Goal: Task Accomplishment & Management: Use online tool/utility

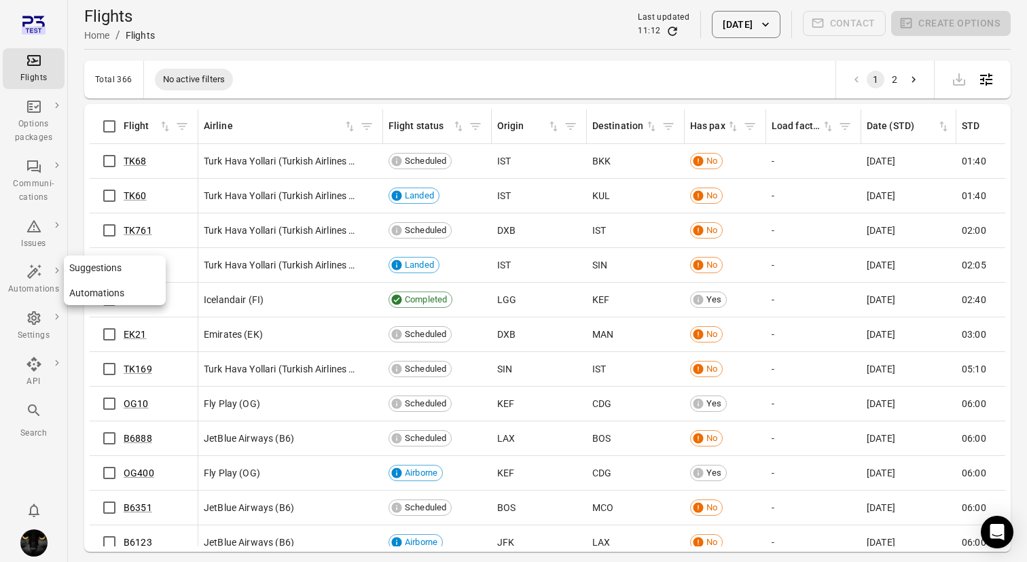
click at [39, 285] on div "Automations" at bounding box center [33, 290] width 51 height 14
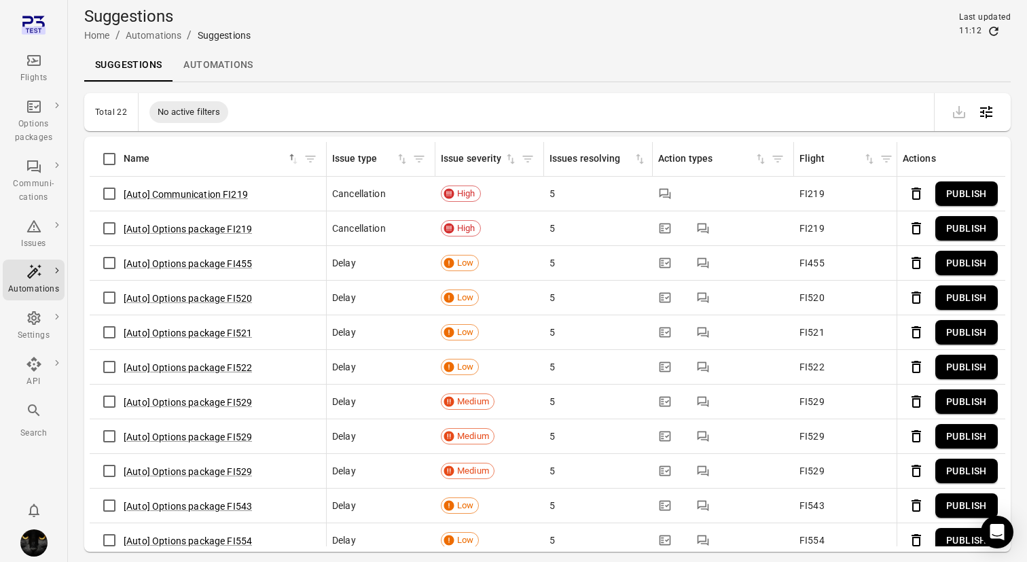
click at [232, 67] on link "Automations" at bounding box center [218, 65] width 91 height 33
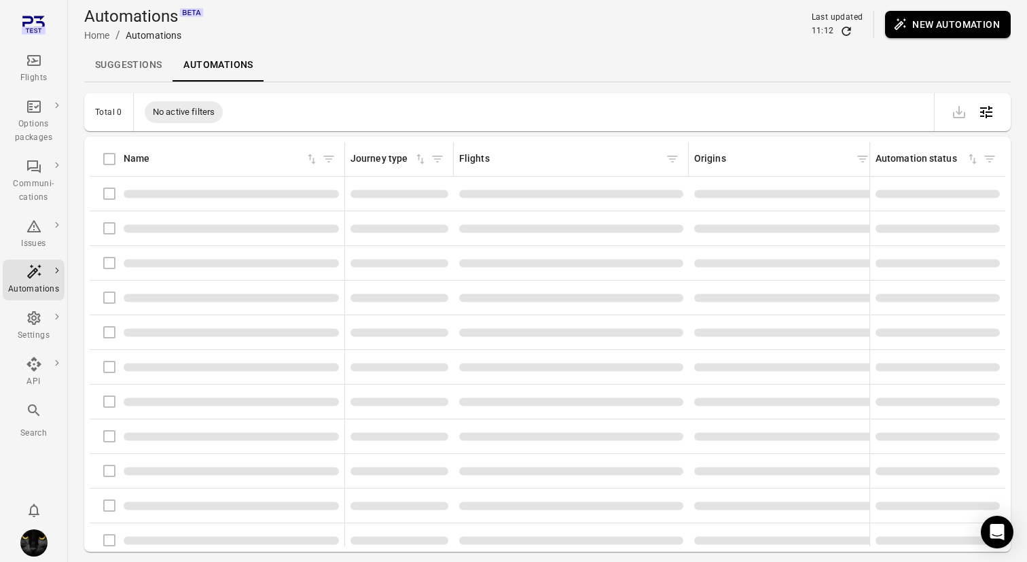
click at [925, 21] on button "New automation" at bounding box center [948, 24] width 126 height 27
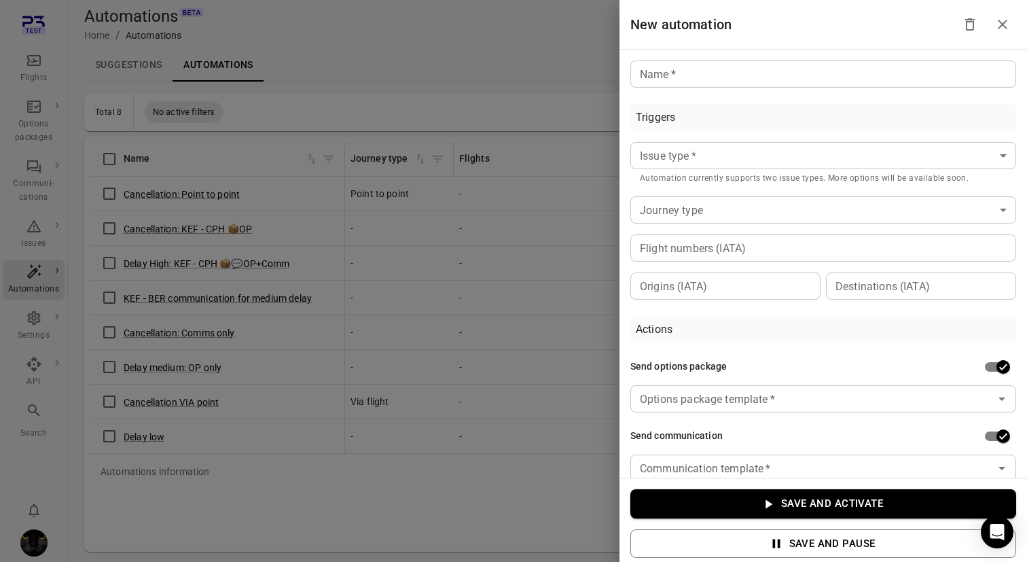
click at [904, 75] on input "Name   *" at bounding box center [824, 73] width 386 height 27
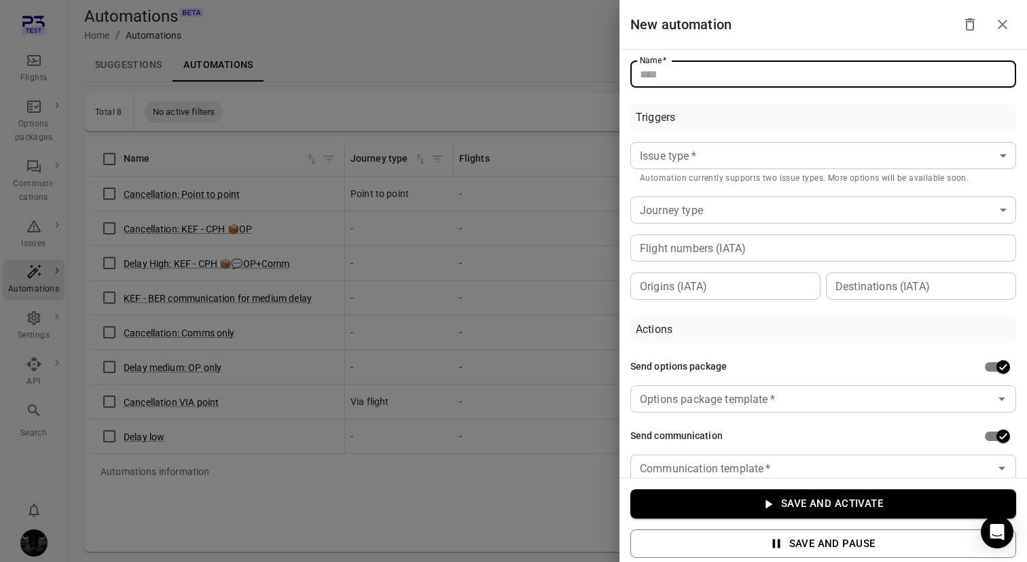
click at [890, 120] on div "Triggers" at bounding box center [824, 117] width 386 height 27
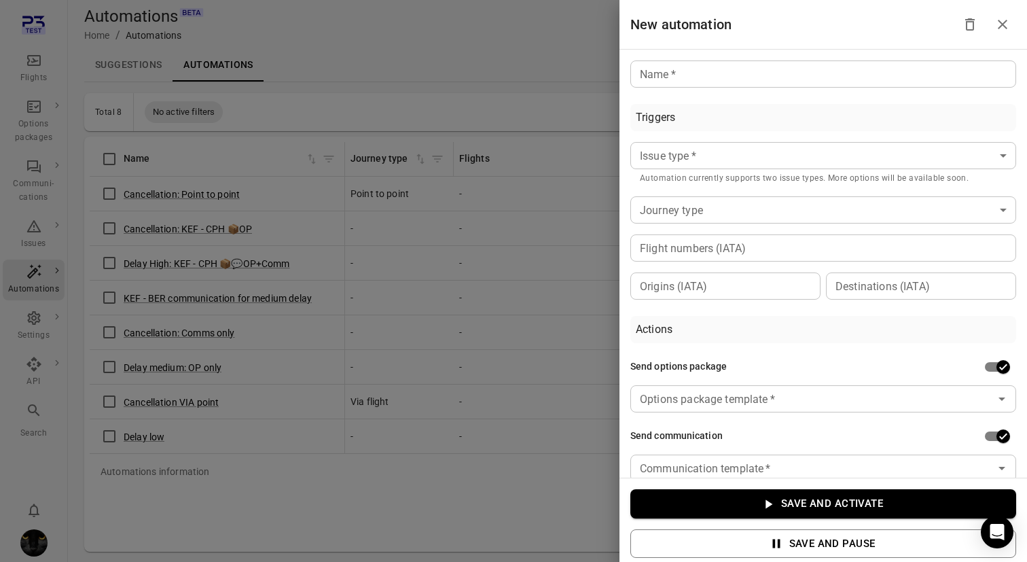
click at [868, 170] on div "Issue type   * ​ Issue type   * Automation currently supports two issue types. …" at bounding box center [824, 163] width 386 height 43
click at [869, 162] on body "Flights Options packages Communi-cations Issues Automations Settings API Search…" at bounding box center [513, 303] width 1027 height 606
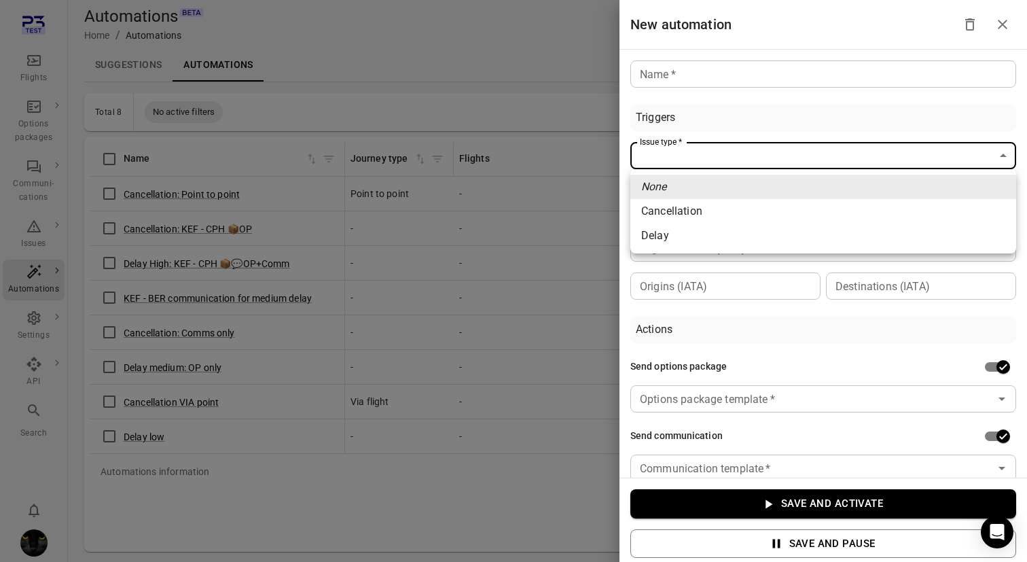
click at [739, 323] on div at bounding box center [513, 281] width 1027 height 562
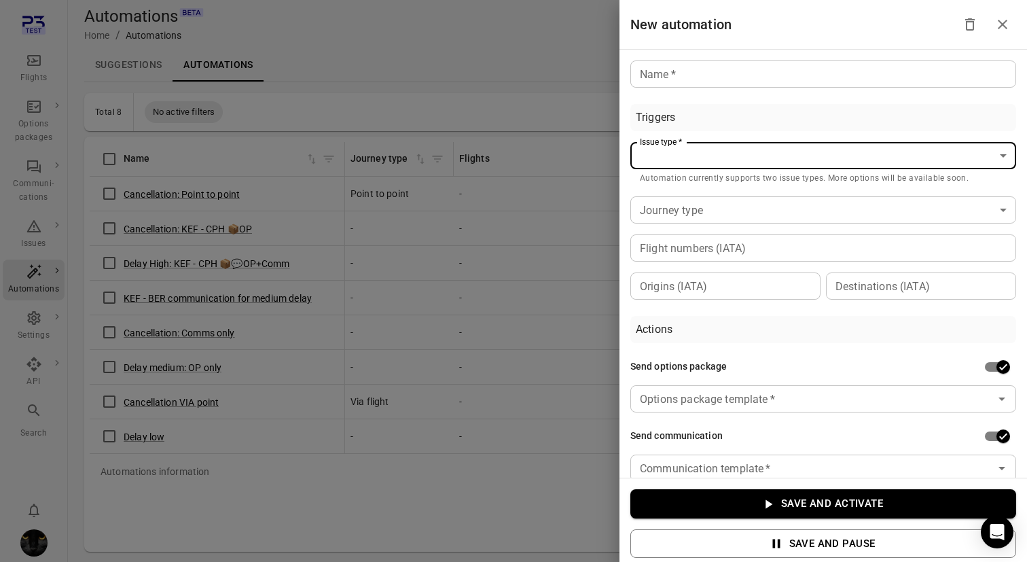
click at [494, 91] on div at bounding box center [513, 281] width 1027 height 562
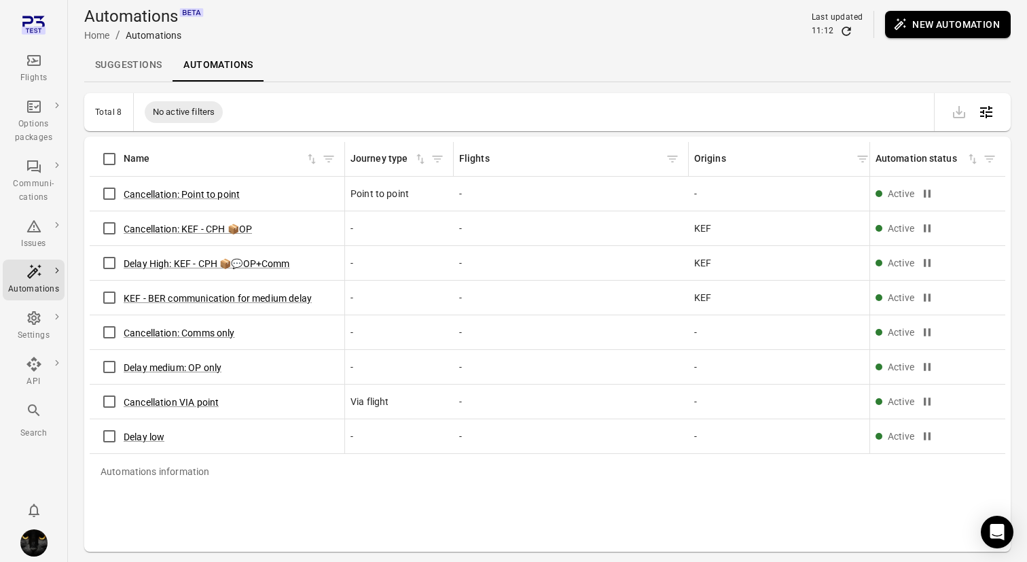
click at [41, 59] on icon "Main navigation" at bounding box center [34, 60] width 16 height 16
